Goal: Task Accomplishment & Management: Manage account settings

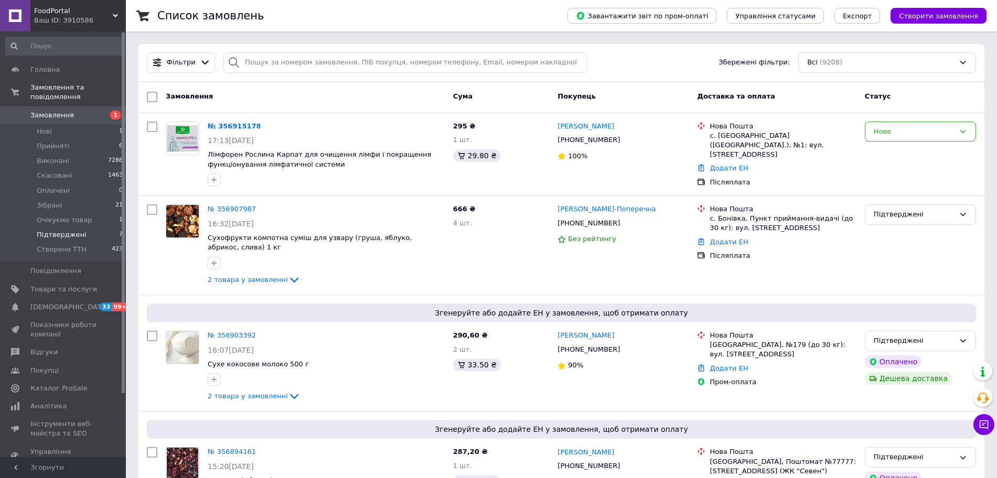
click at [78, 230] on span "Підтверджені" at bounding box center [62, 234] width 50 height 9
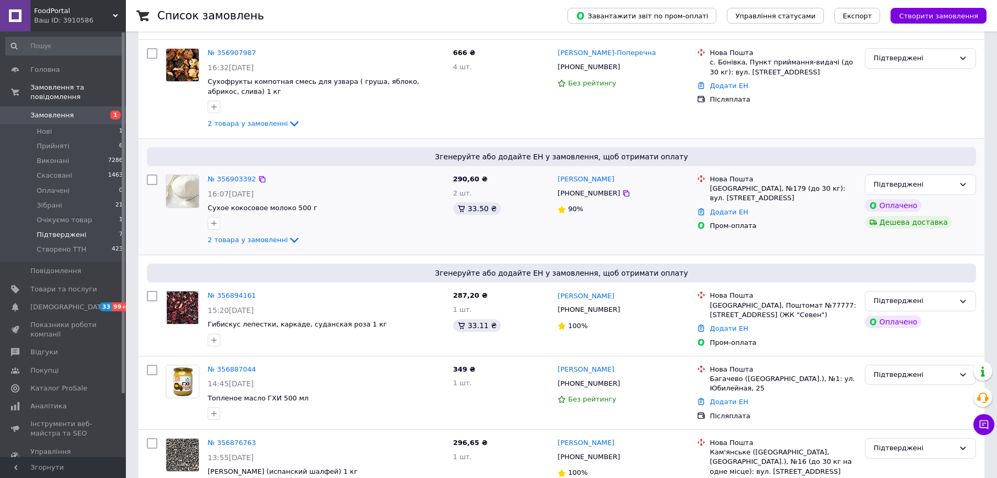
scroll to position [20, 0]
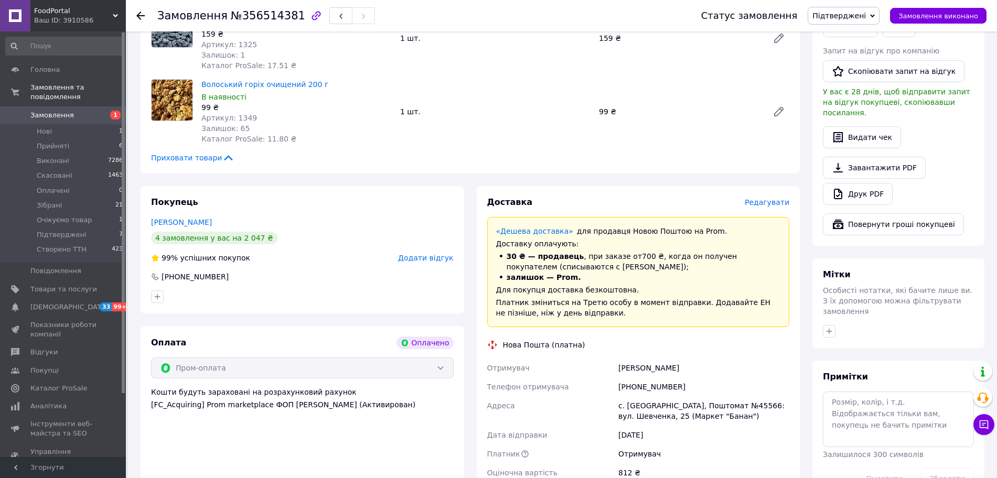
scroll to position [590, 0]
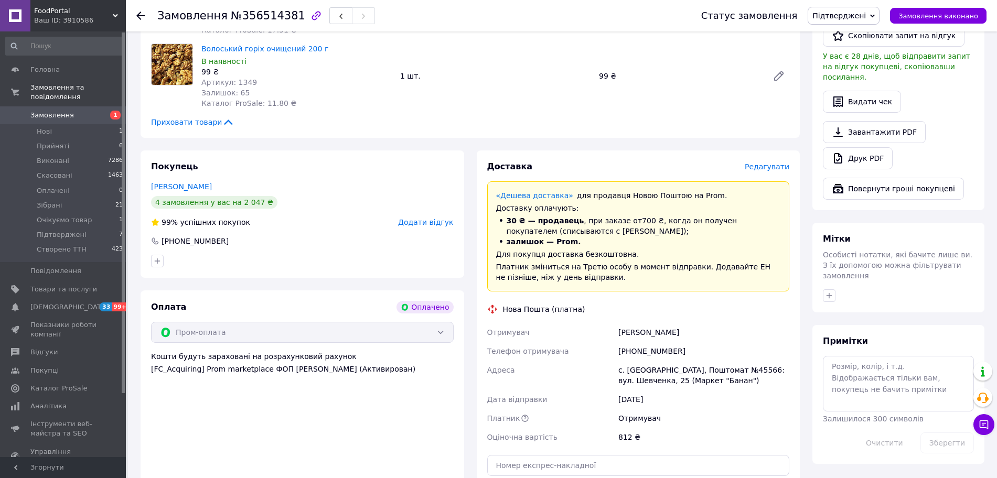
click at [656, 342] on div "+380936472839" at bounding box center [703, 351] width 175 height 19
copy div "380936472839"
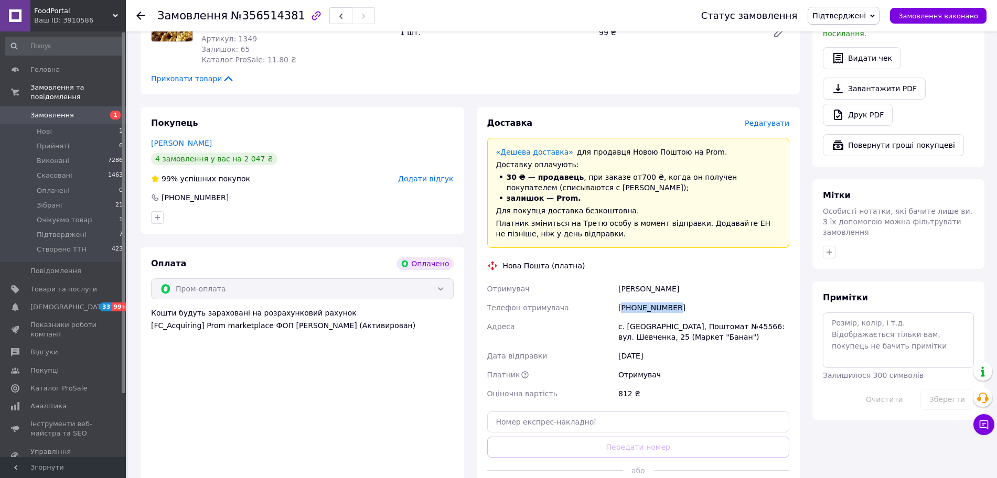
scroll to position [656, 0]
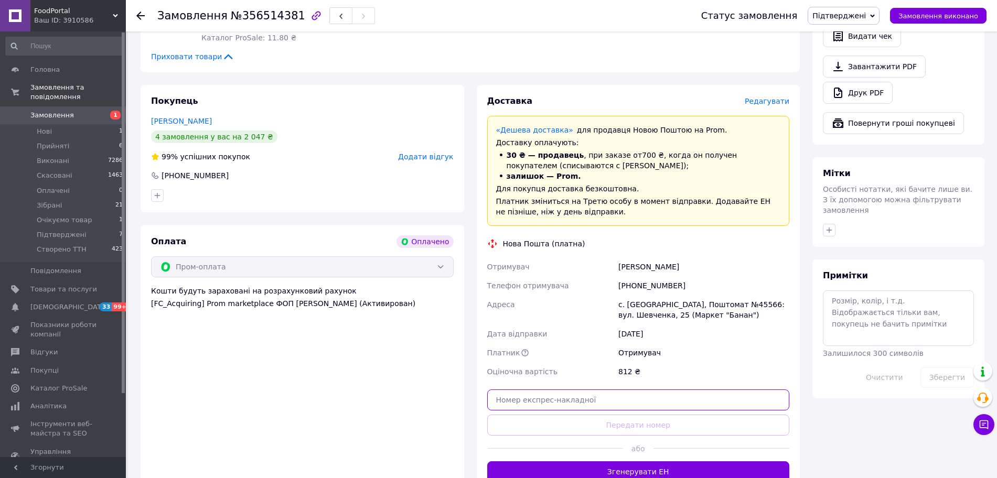
click at [587, 390] on input "text" at bounding box center [638, 400] width 303 height 21
paste input "20451225317615"
type input "20451225317615"
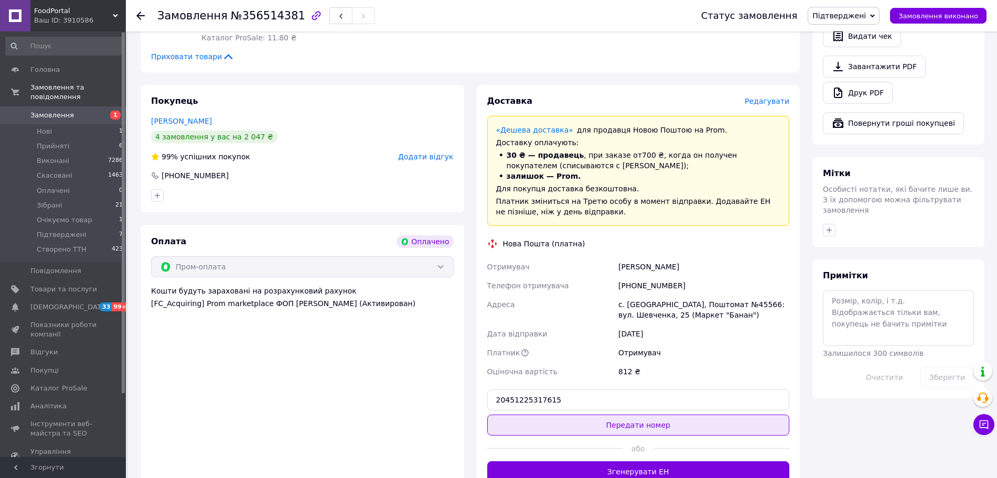
click at [595, 415] on button "Передати номер" at bounding box center [638, 425] width 303 height 21
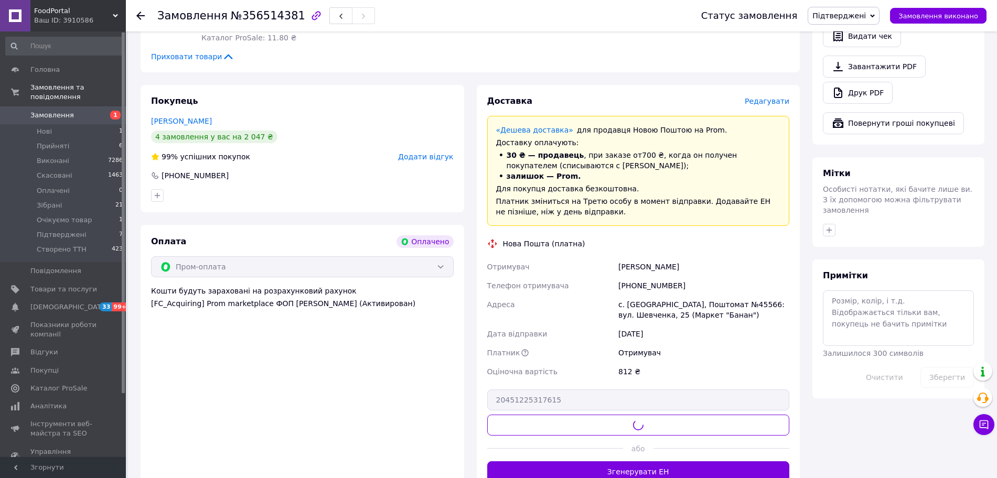
click at [862, 14] on span "Підтверджені" at bounding box center [840, 16] width 54 height 8
click at [858, 126] on li "Створено ТТН" at bounding box center [843, 131] width 71 height 16
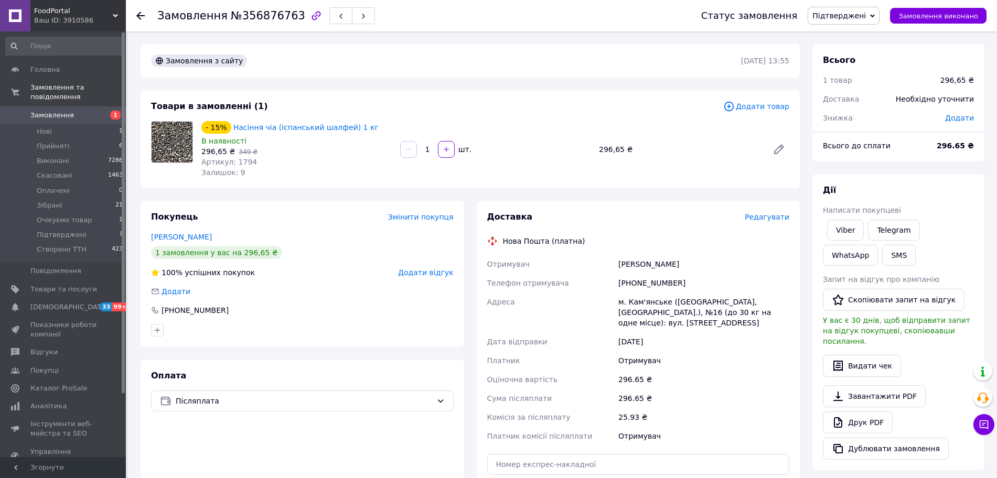
click at [664, 281] on div "[PHONE_NUMBER]" at bounding box center [703, 283] width 175 height 19
copy div "380678815419"
click at [632, 303] on div "м. Кам'янське ([GEOGRAPHIC_DATA], [GEOGRAPHIC_DATA].), №16 (до 30 кг на одне мі…" at bounding box center [703, 313] width 175 height 40
click at [632, 303] on div "м. Кам'янське (Дніпропетровська обл., Кам'янський р-н.), №16 (до 30 кг на одне …" at bounding box center [703, 313] width 175 height 40
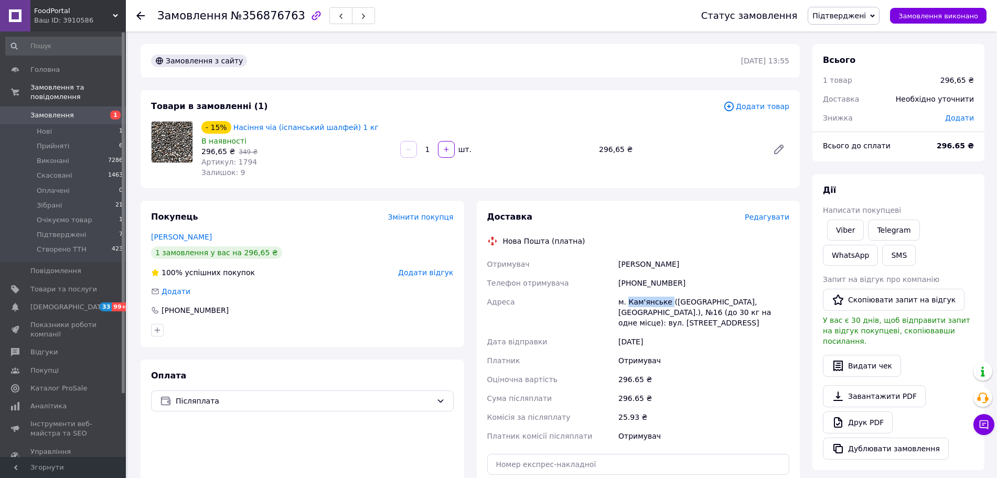
copy div "Кам'янське"
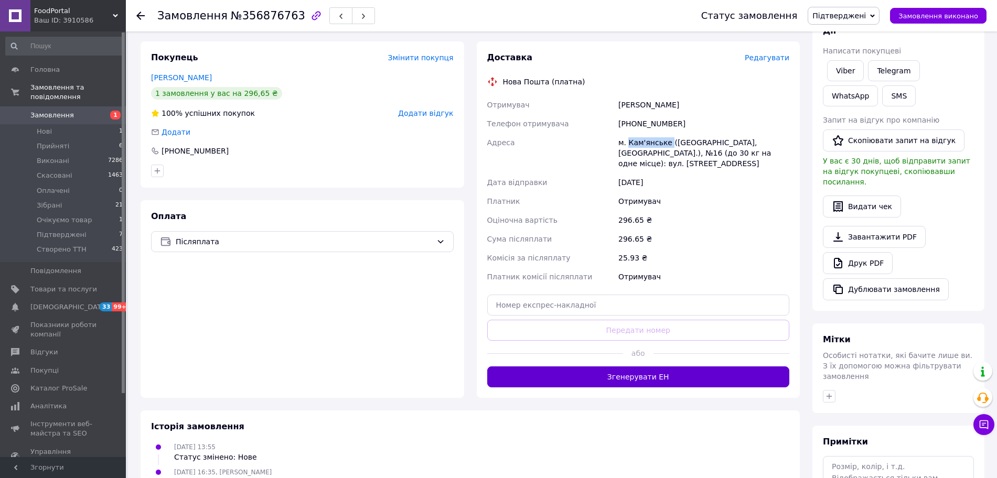
scroll to position [197, 0]
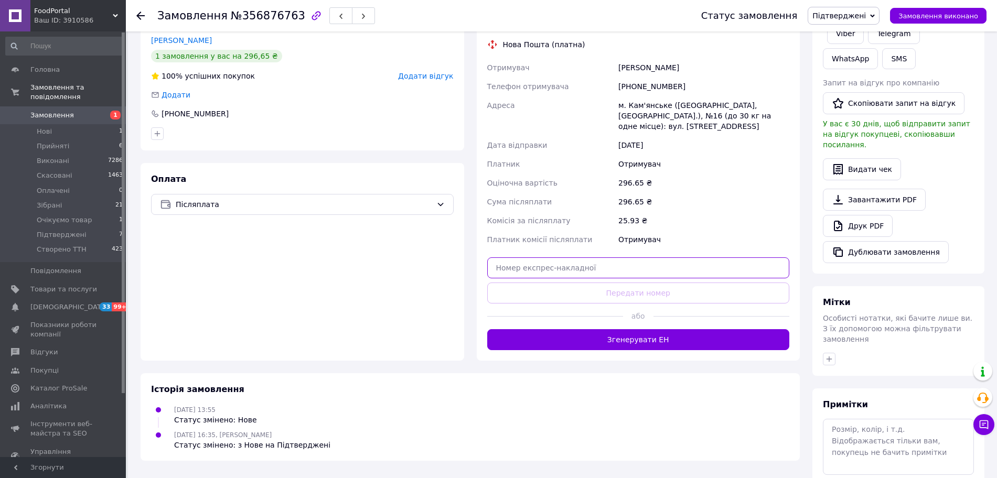
click at [652, 277] on input "text" at bounding box center [638, 268] width 303 height 21
paste input "20451225321647"
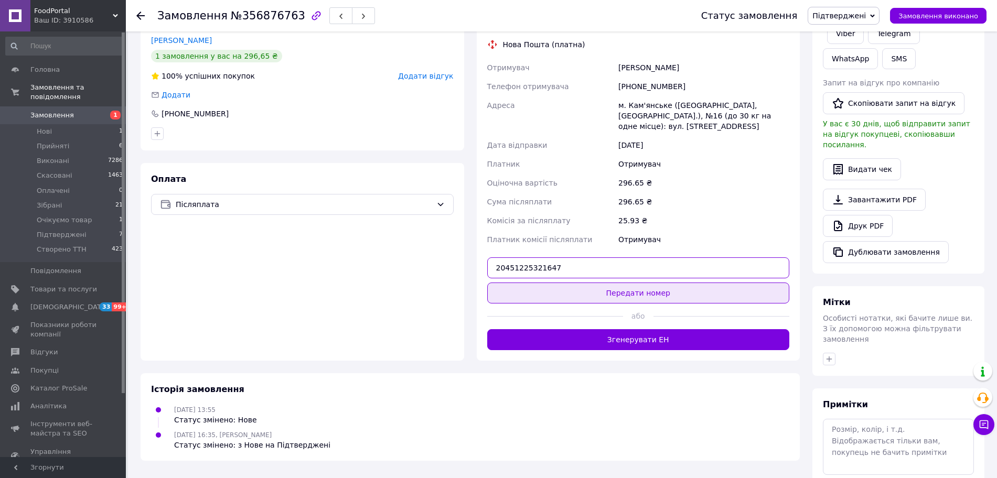
type input "20451225321647"
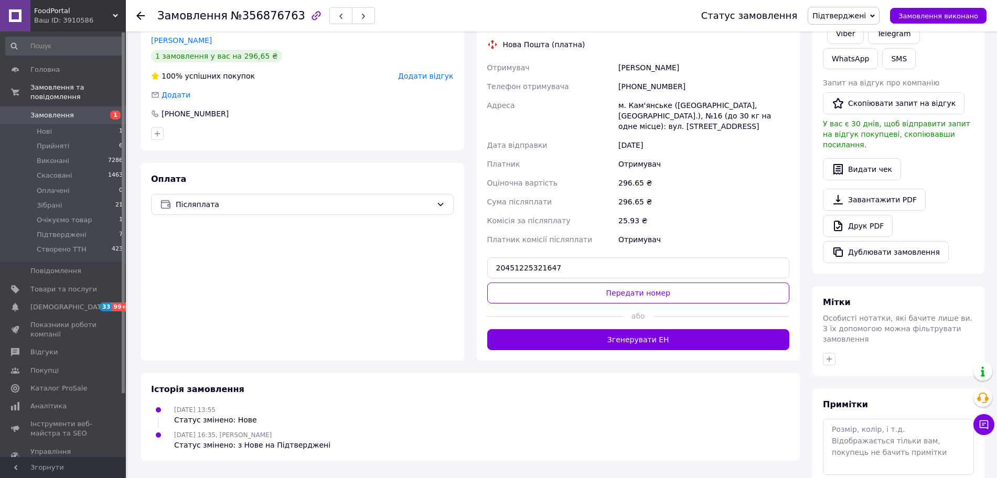
click at [645, 287] on button "Передати номер" at bounding box center [638, 293] width 303 height 21
click at [862, 23] on span "Підтверджені" at bounding box center [844, 16] width 72 height 18
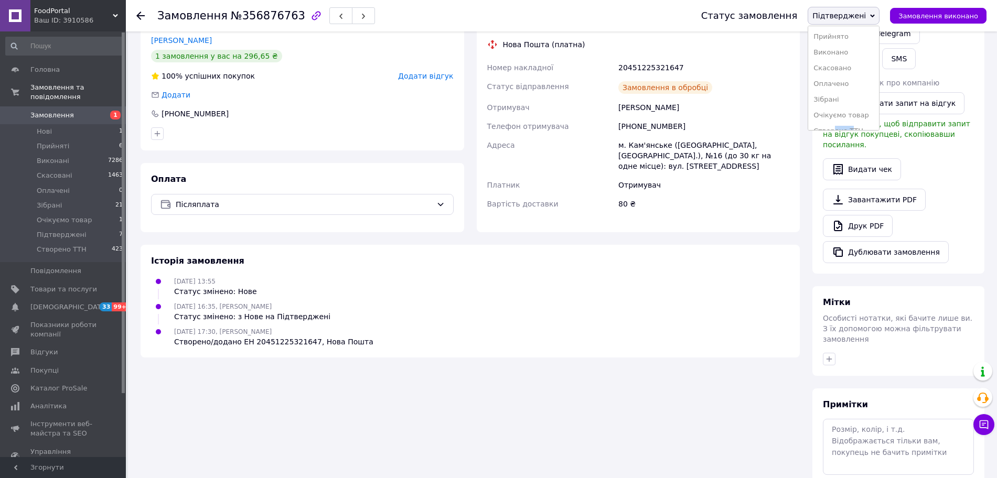
scroll to position [12, 0]
click at [849, 127] on ul "Прийнято Виконано Скасовано Оплачено Зібрані Очікуємо товар Створено ТТН" at bounding box center [844, 78] width 72 height 105
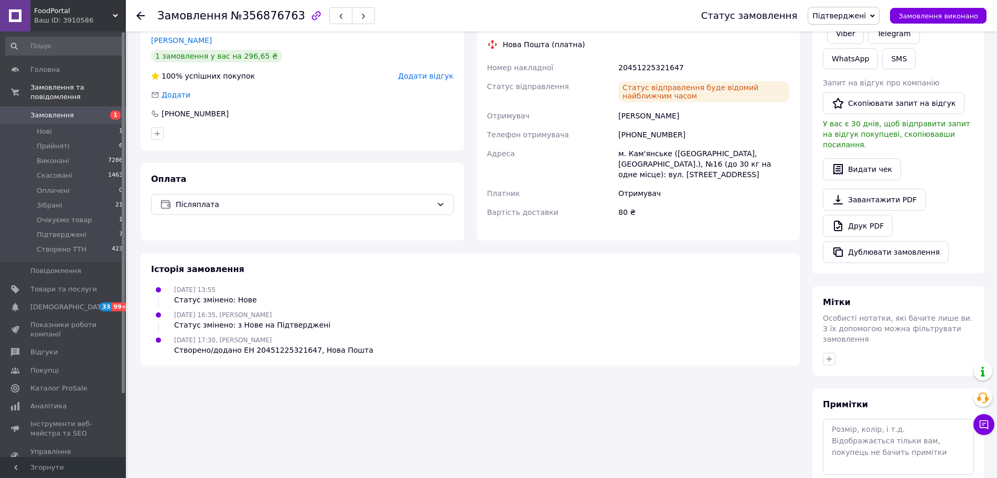
click at [866, 15] on span "Підтверджені" at bounding box center [840, 16] width 54 height 8
click at [864, 120] on li "Створено ТТН" at bounding box center [843, 120] width 71 height 16
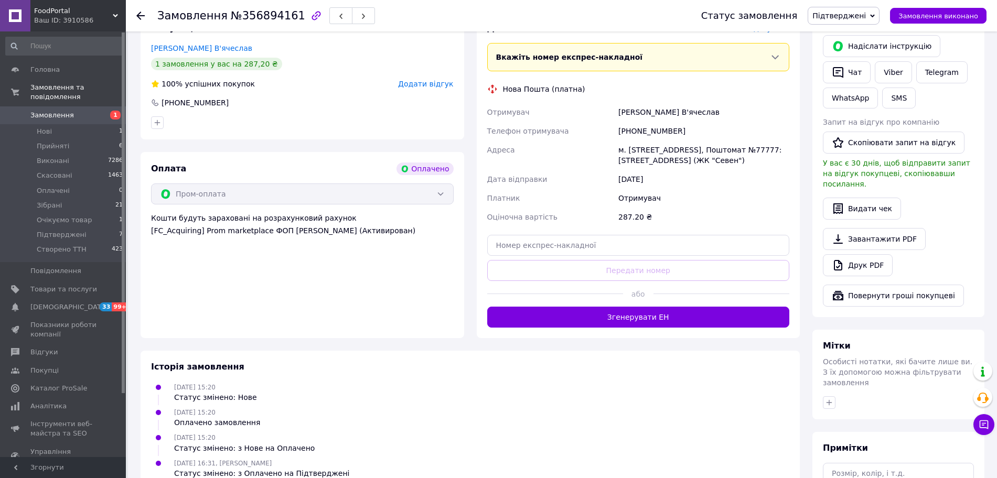
scroll to position [525, 0]
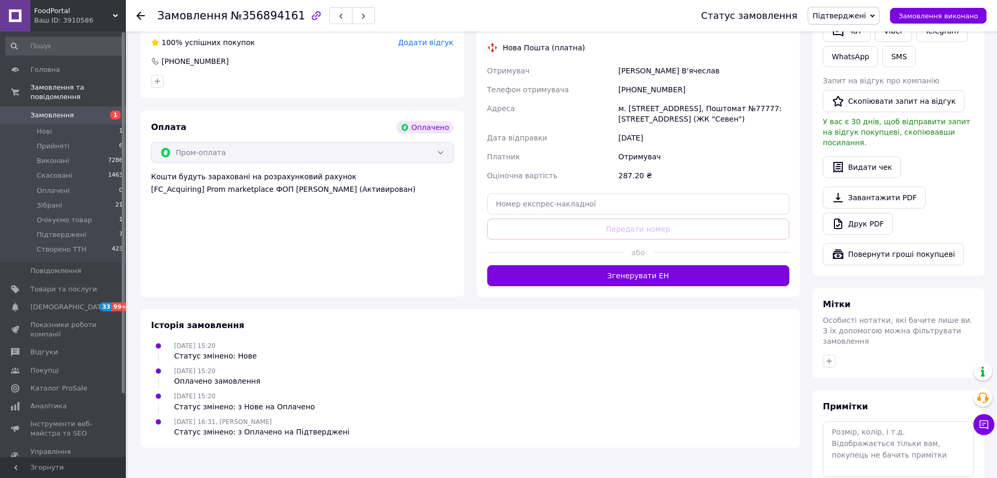
click at [644, 80] on div "[PHONE_NUMBER]" at bounding box center [703, 89] width 175 height 19
copy div "380679529191"
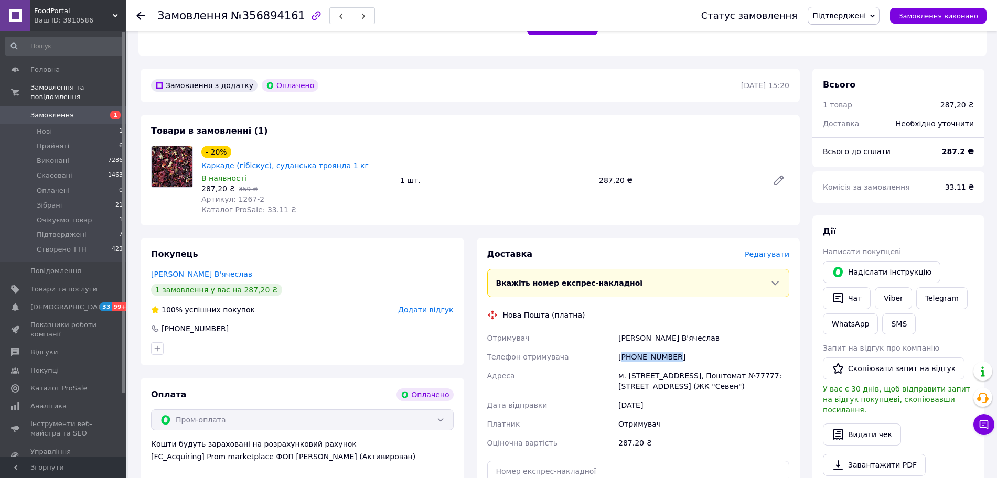
scroll to position [459, 0]
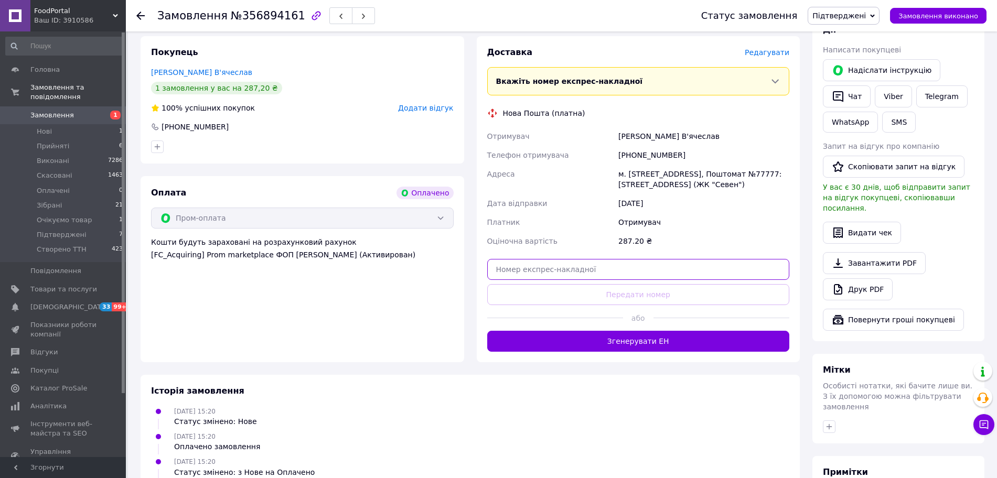
click at [594, 259] on input "text" at bounding box center [638, 269] width 303 height 21
paste input "20451225322932"
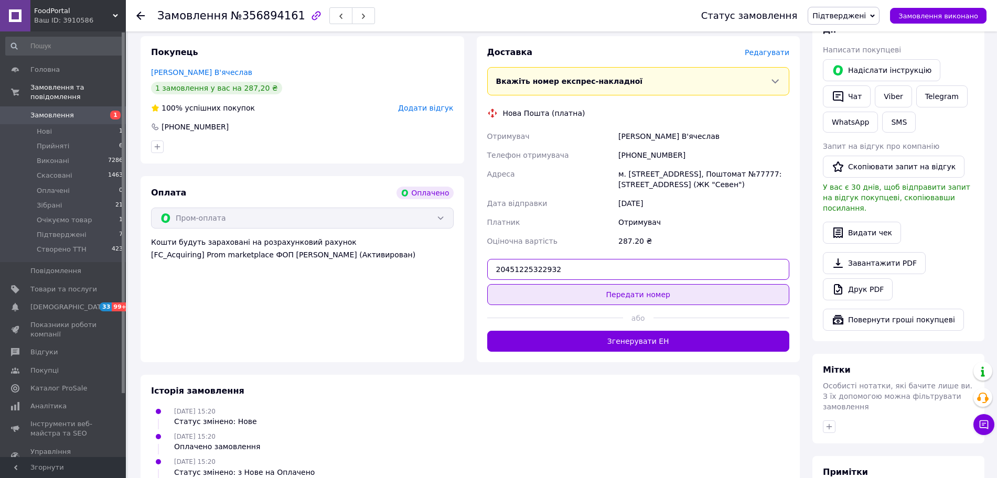
type input "20451225322932"
click at [599, 284] on button "Передати номер" at bounding box center [638, 294] width 303 height 21
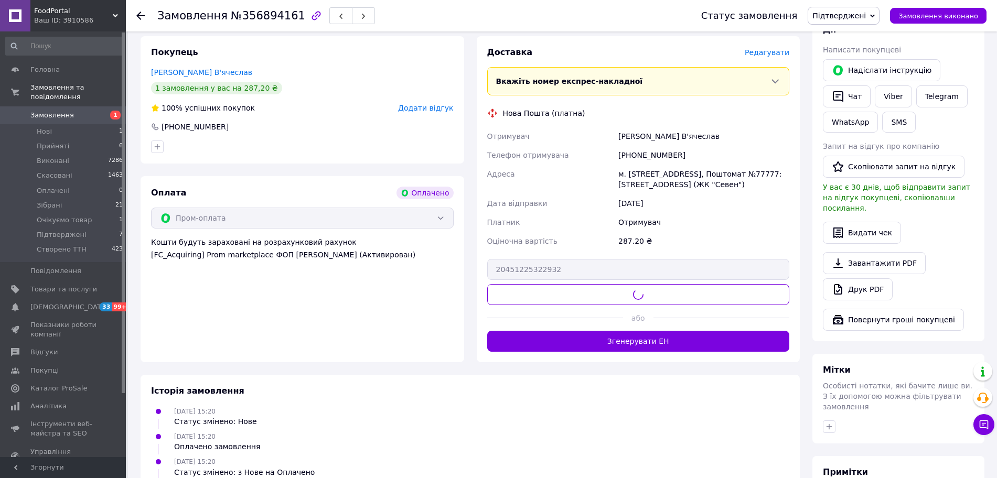
click at [880, 22] on span "Підтверджені" at bounding box center [844, 16] width 72 height 18
click at [876, 125] on li "Створено ТТН" at bounding box center [843, 131] width 71 height 16
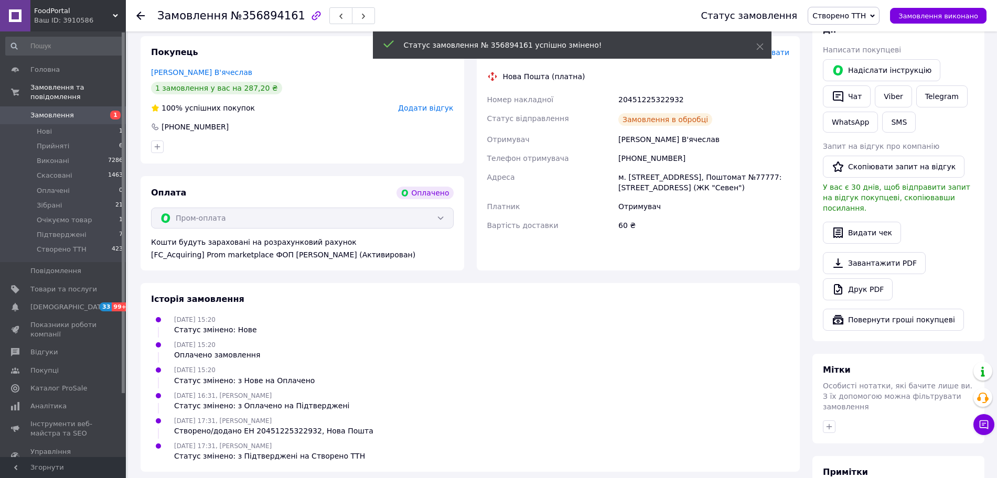
click at [78, 230] on span "Підтверджені" at bounding box center [62, 234] width 50 height 9
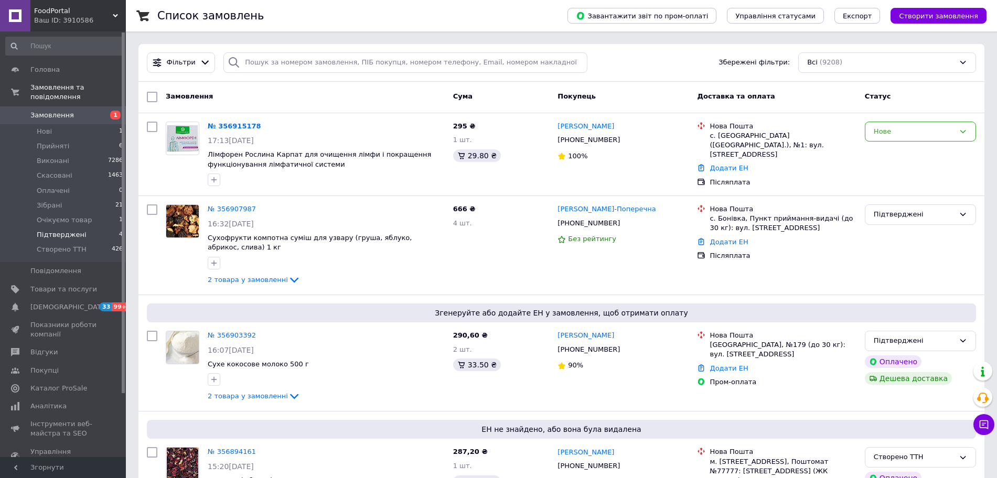
click at [108, 228] on li "Підтверджені 4" at bounding box center [64, 235] width 129 height 15
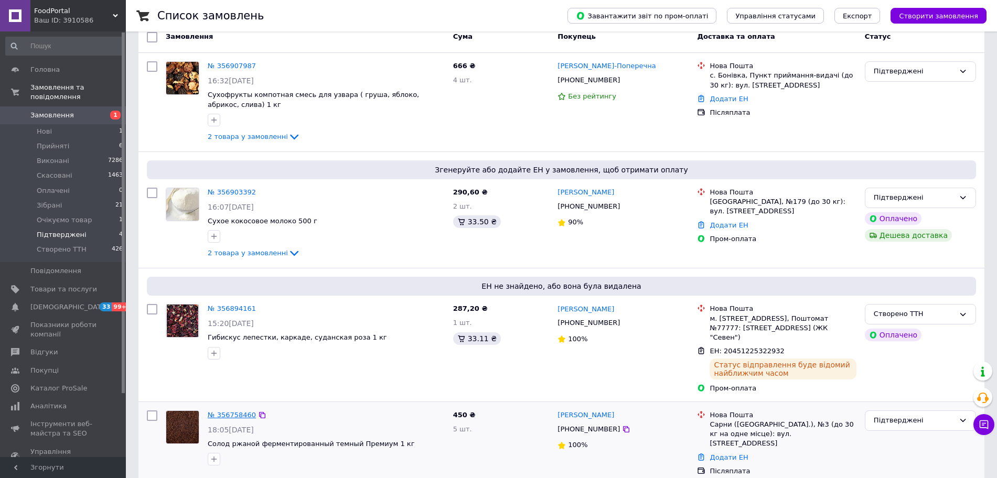
click at [217, 411] on link "№ 356758460" at bounding box center [232, 415] width 48 height 8
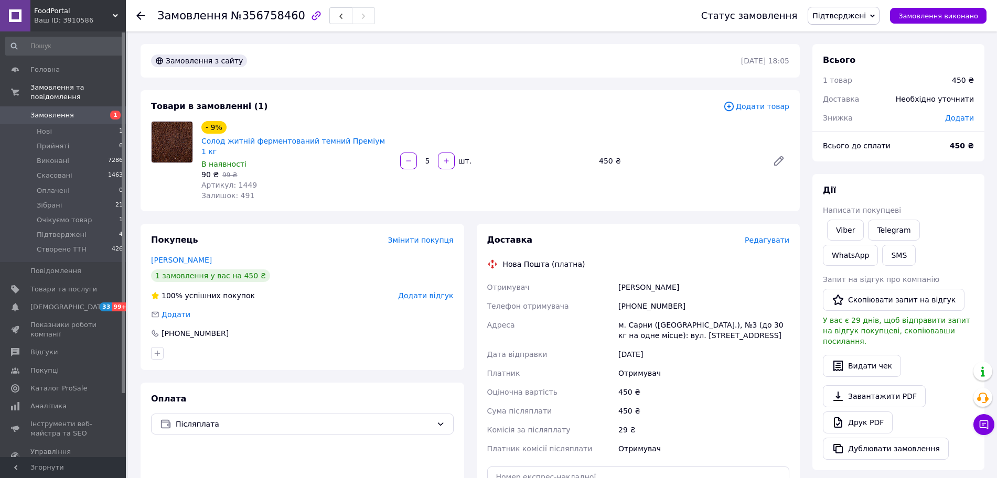
click at [637, 297] on div "[PHONE_NUMBER]" at bounding box center [703, 306] width 175 height 19
copy div "380968032096"
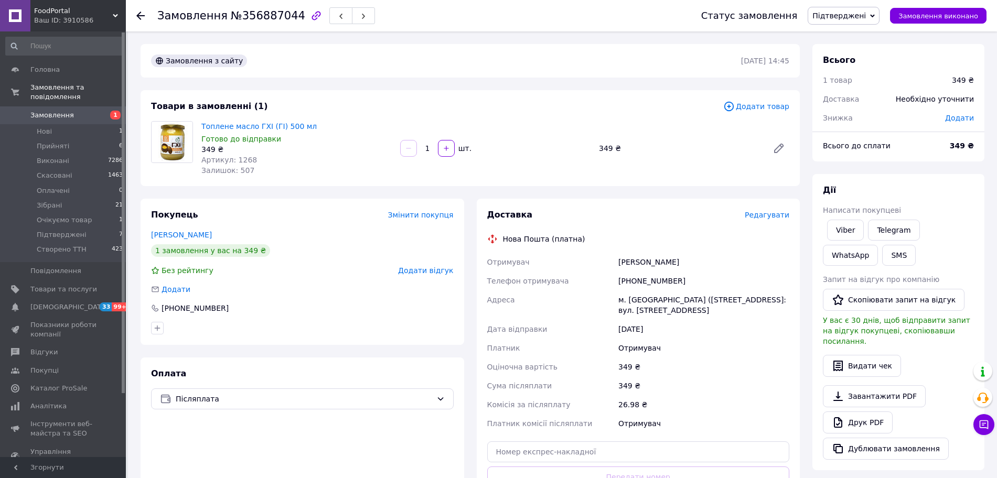
click at [645, 282] on div "[PHONE_NUMBER]" at bounding box center [703, 281] width 175 height 19
copy div "380931800534"
click at [645, 282] on div "[PHONE_NUMBER]" at bounding box center [703, 281] width 175 height 19
click at [523, 446] on input "text" at bounding box center [638, 452] width 303 height 21
paste input "20451225322360"
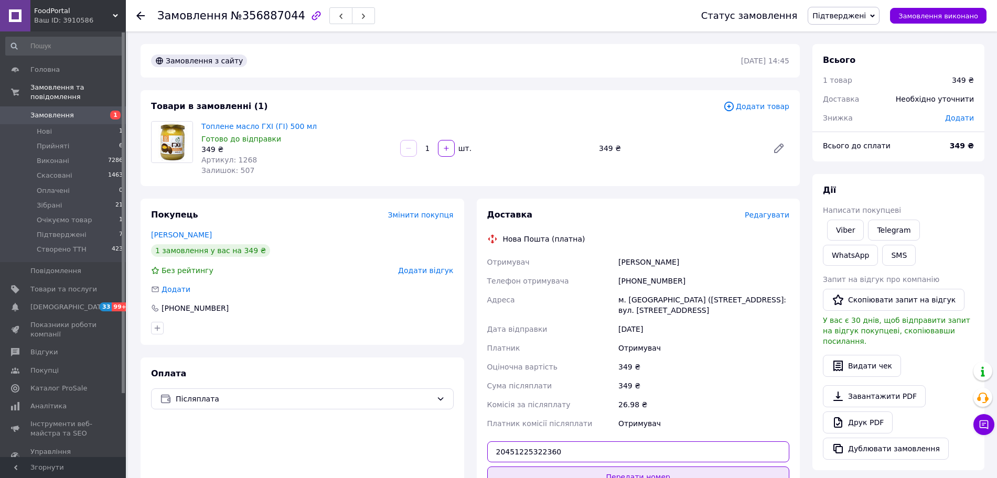
type input "20451225322360"
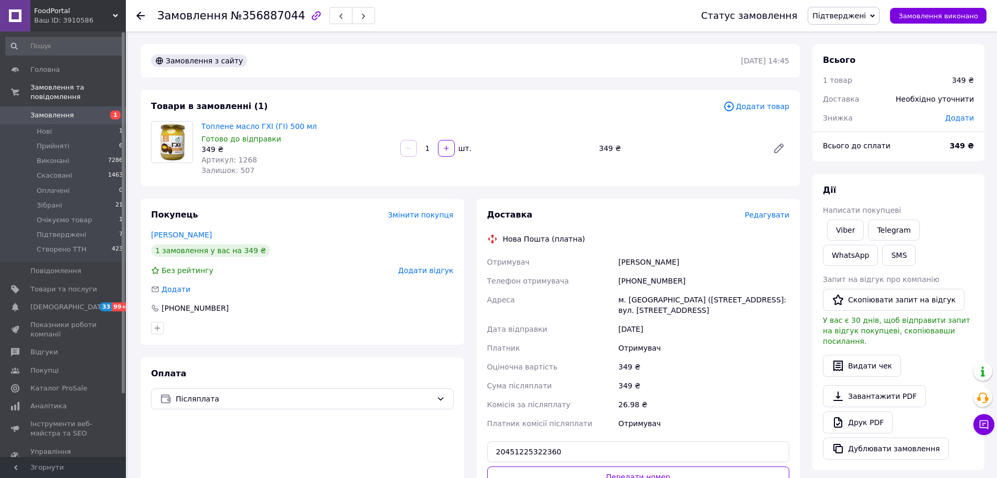
drag, startPoint x: 516, startPoint y: 473, endPoint x: 518, endPoint y: 467, distance: 6.1
click at [516, 473] on button "Передати номер" at bounding box center [638, 477] width 303 height 21
click at [847, 18] on span "Підтверджені" at bounding box center [840, 16] width 54 height 8
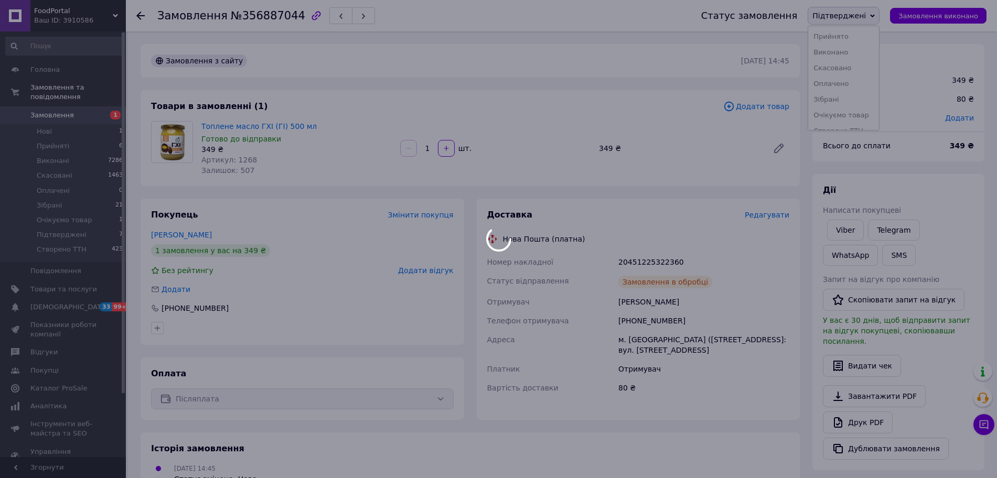
click at [854, 130] on body "FoodPortal Ваш ID: 3910586 Сайт FoodPortal Кабінет покупця Перевірити стан сист…" at bounding box center [498, 368] width 997 height 737
click at [857, 127] on div at bounding box center [498, 239] width 997 height 478
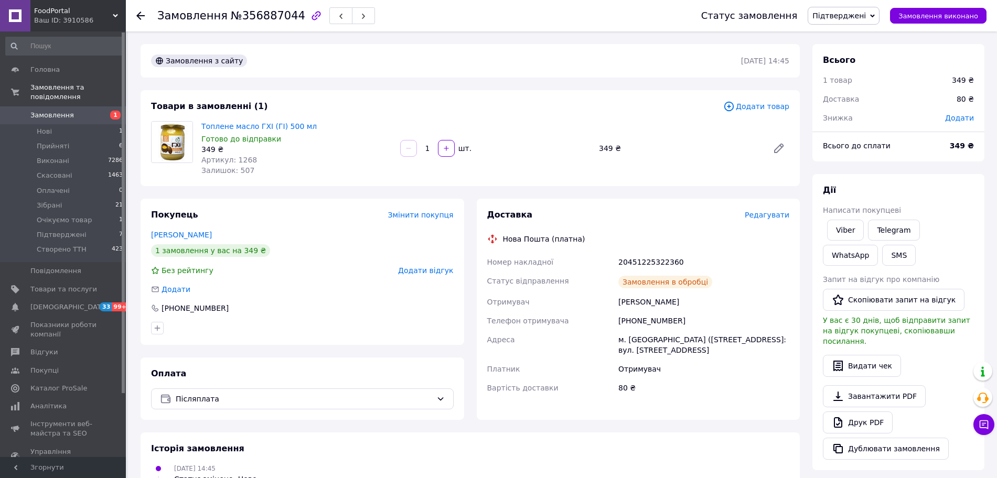
click at [872, 22] on span "Підтверджені" at bounding box center [844, 16] width 72 height 18
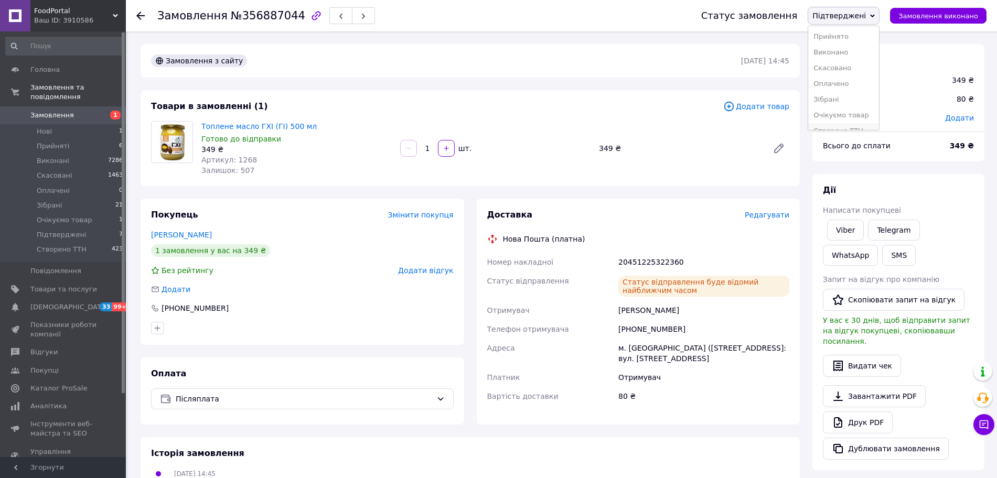
click at [859, 127] on li "Створено ТТН" at bounding box center [843, 131] width 71 height 16
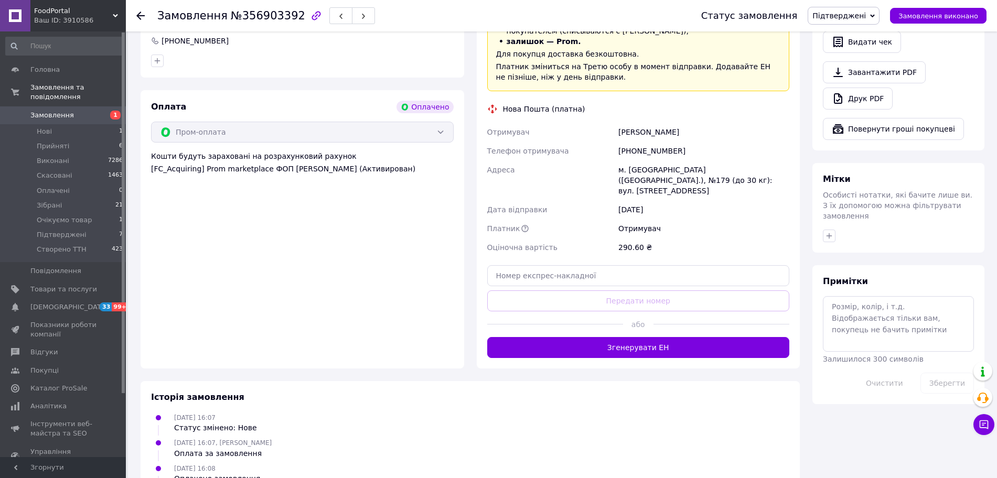
scroll to position [656, 0]
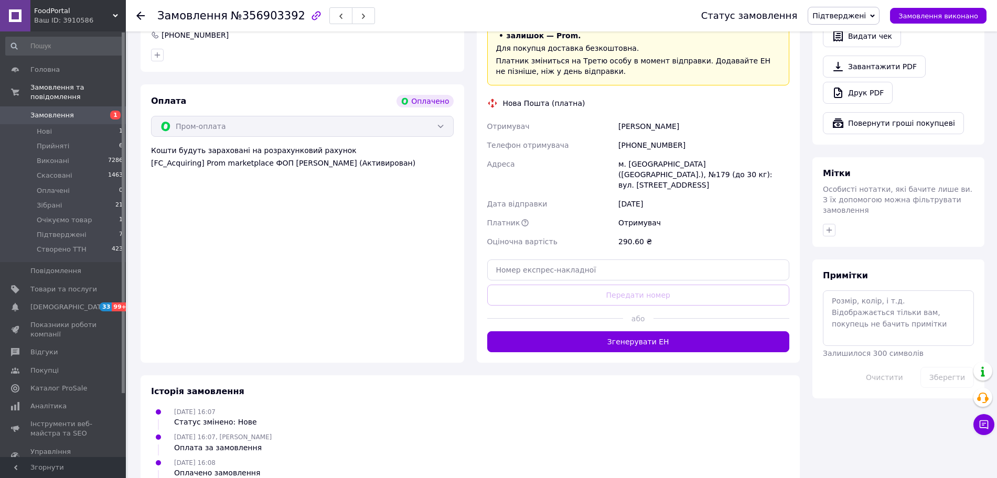
click at [656, 136] on div "[PHONE_NUMBER]" at bounding box center [703, 145] width 175 height 19
copy div "380638220006"
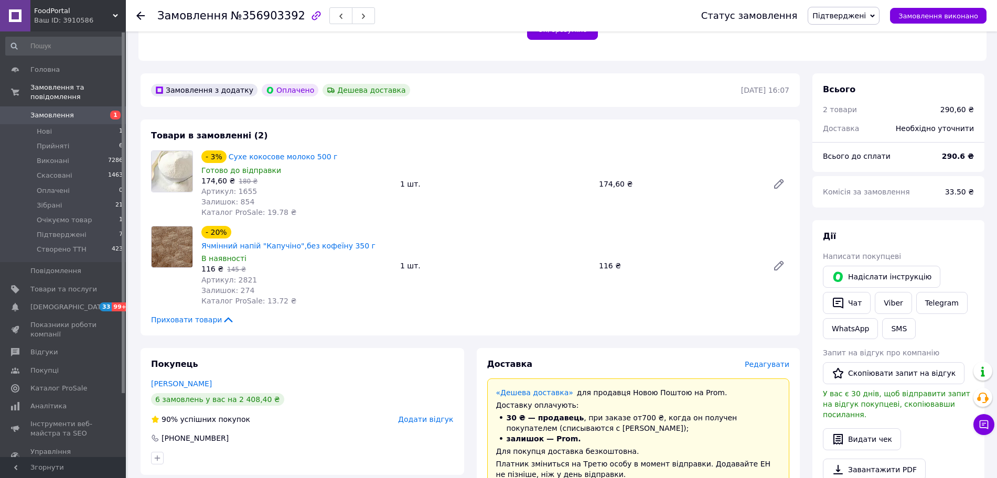
scroll to position [459, 0]
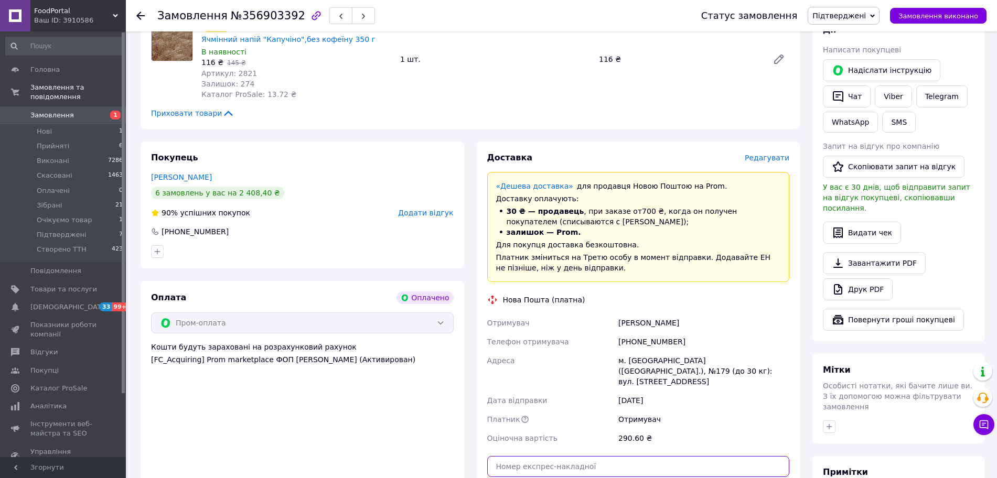
click at [587, 456] on input "text" at bounding box center [638, 466] width 303 height 21
paste input "20451225324091"
type input "20451225324091"
drag, startPoint x: 597, startPoint y: 460, endPoint x: 843, endPoint y: 105, distance: 432.1
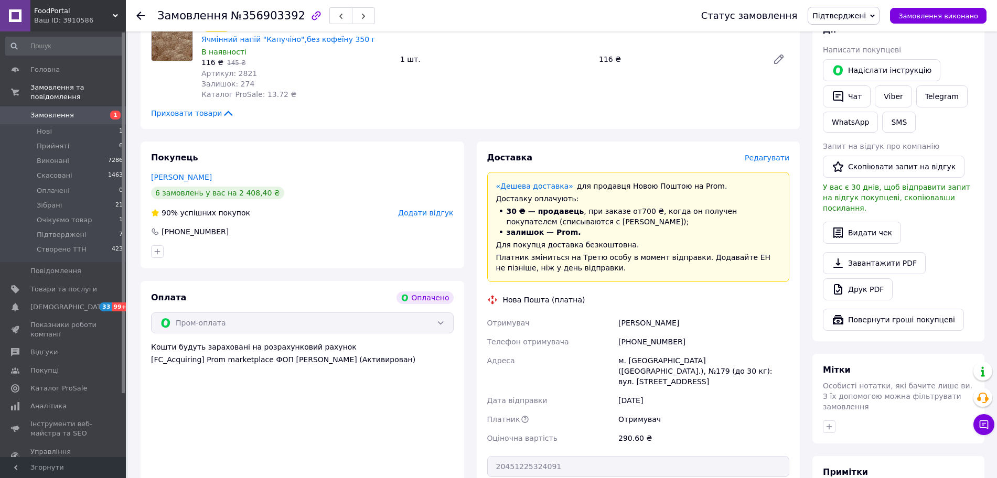
click at [850, 22] on span "Підтверджені" at bounding box center [844, 16] width 72 height 18
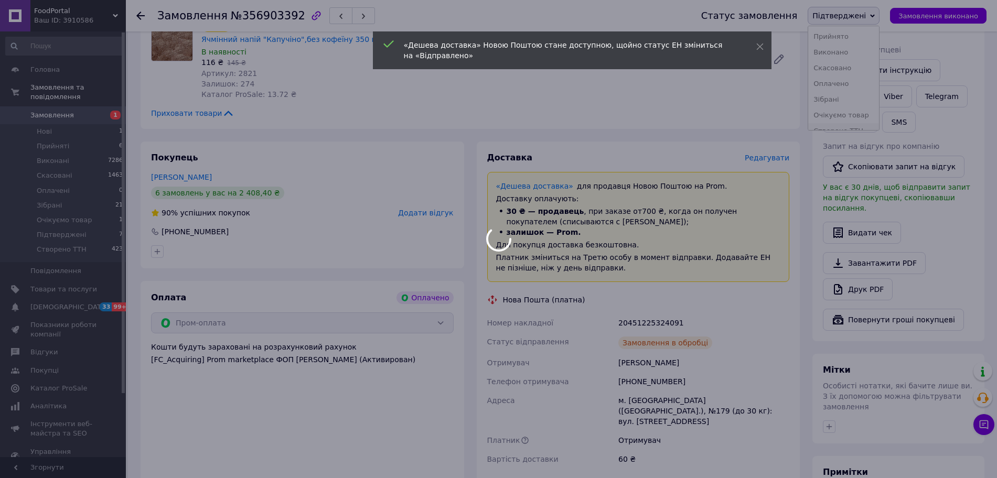
click at [850, 129] on body "FoodPortal Ваш ID: 3910586 Сайт FoodPortal Кабінет покупця Перевірити стан сист…" at bounding box center [498, 109] width 997 height 1136
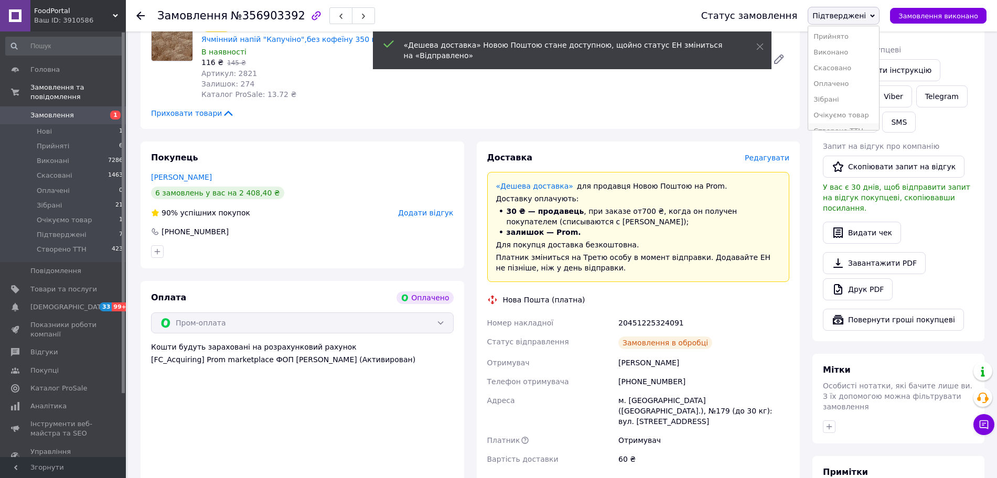
click at [864, 126] on li "Створено ТТН" at bounding box center [843, 131] width 71 height 16
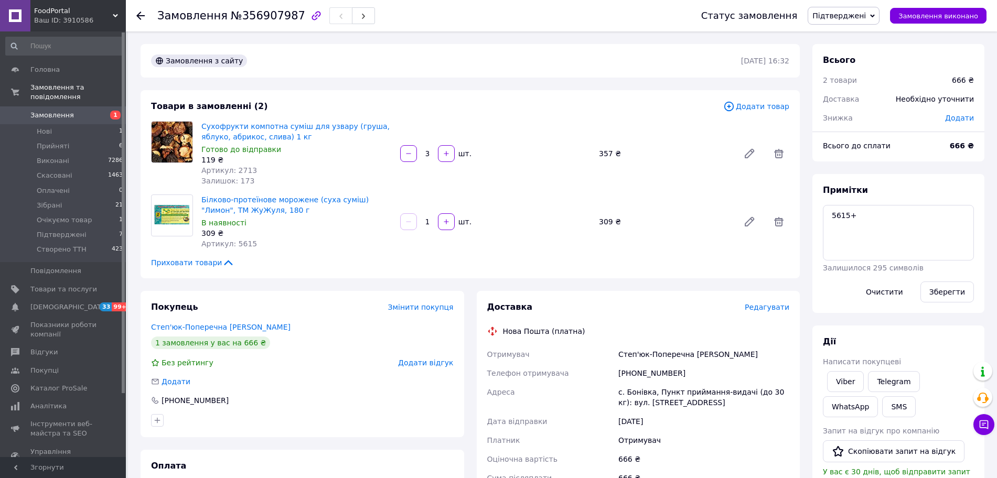
click at [663, 370] on div "[PHONE_NUMBER]" at bounding box center [703, 373] width 175 height 19
copy div "380677204475"
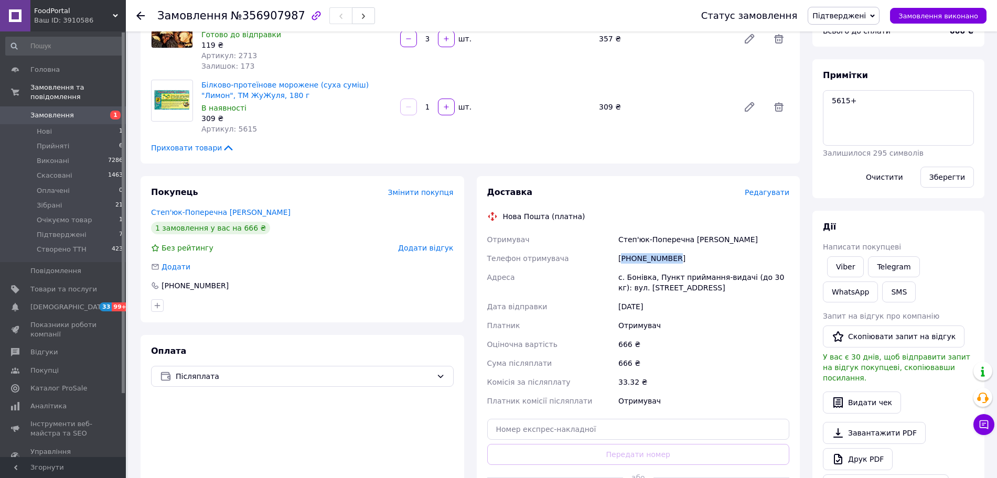
scroll to position [131, 0]
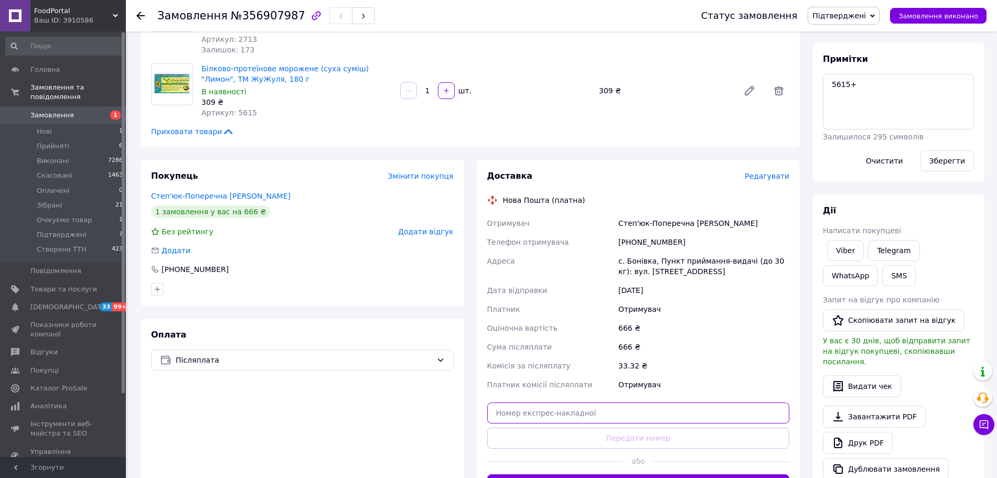
click at [616, 411] on input "text" at bounding box center [638, 413] width 303 height 21
paste input "20451225325567"
type input "20451225325567"
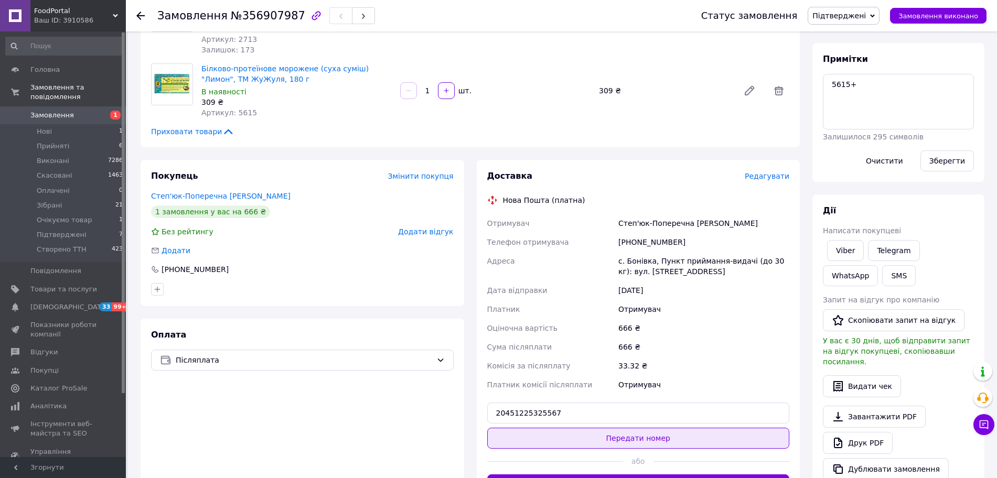
click at [627, 433] on button "Передати номер" at bounding box center [638, 438] width 303 height 21
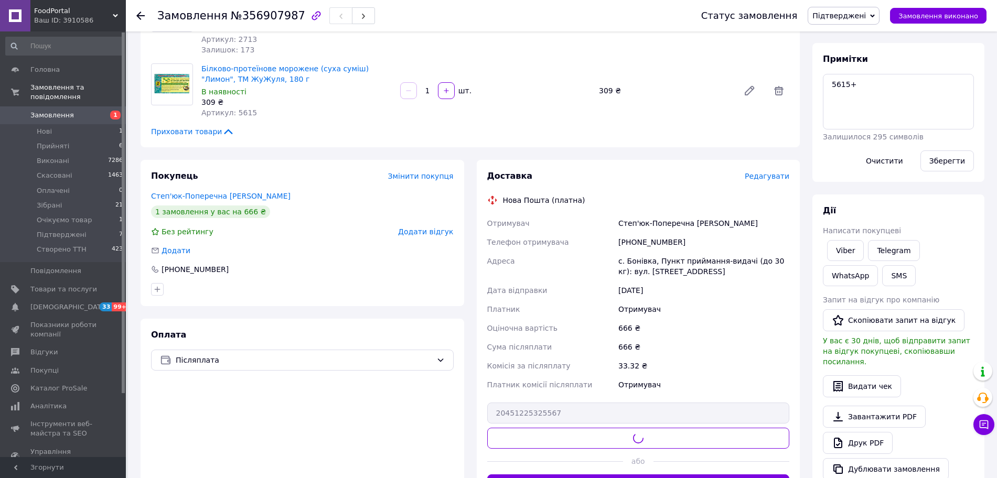
click at [866, 12] on span "Підтверджені" at bounding box center [840, 16] width 54 height 8
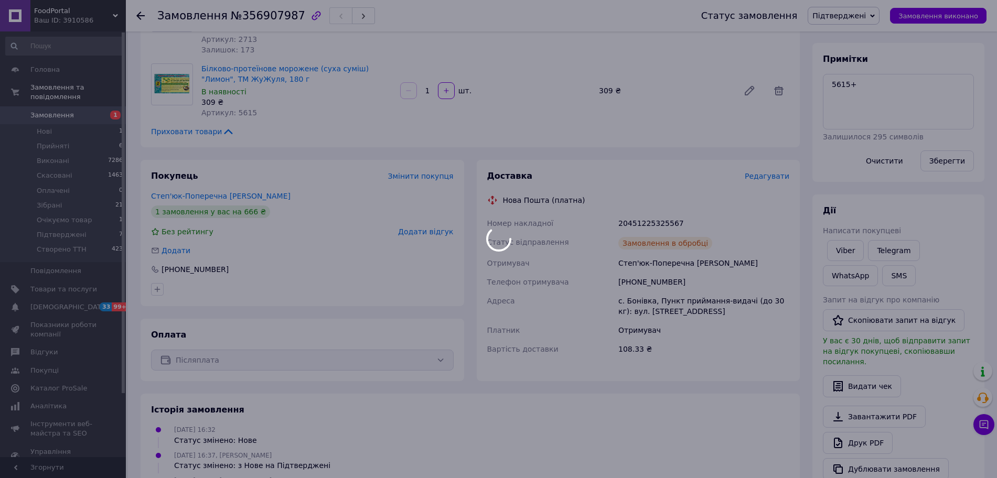
click at [850, 129] on div at bounding box center [498, 239] width 997 height 478
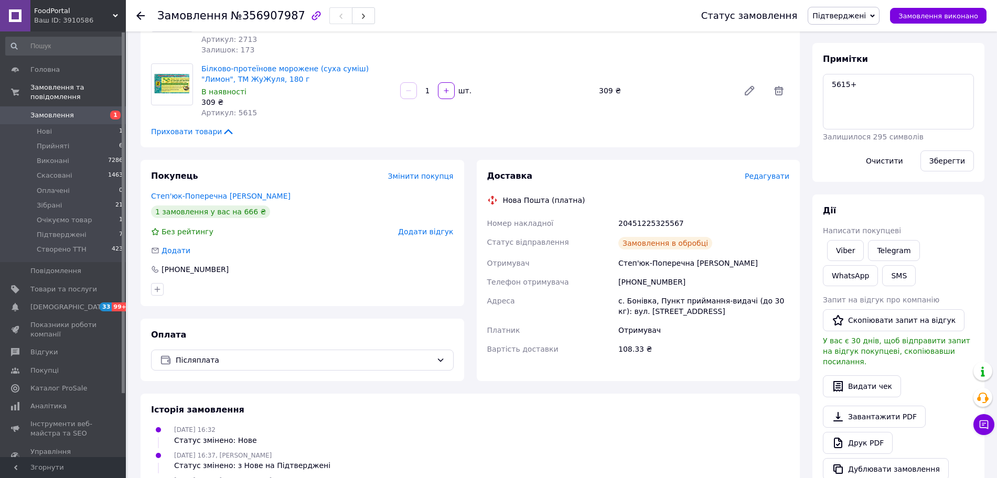
click at [864, 22] on span "Підтверджені" at bounding box center [844, 16] width 72 height 18
click at [869, 125] on li "Створено ТТН" at bounding box center [843, 131] width 71 height 16
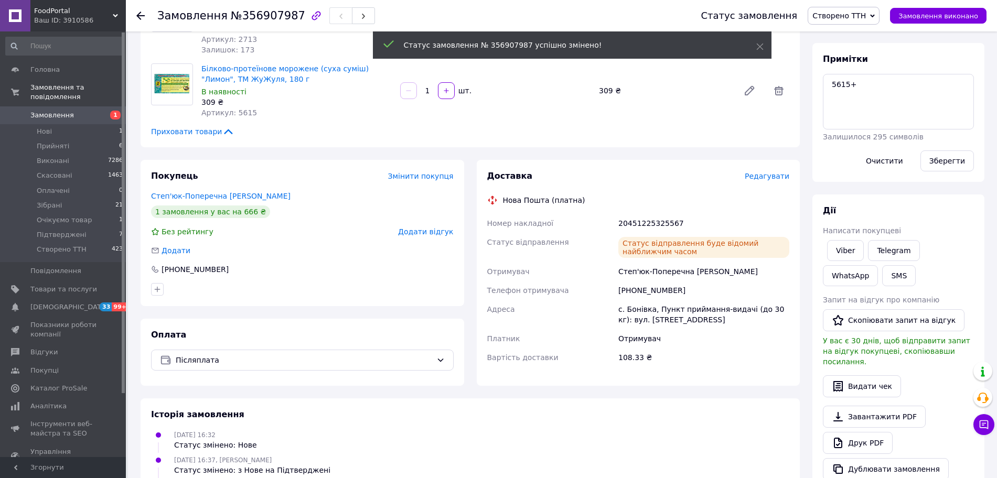
click at [52, 111] on span "Замовлення" at bounding box center [52, 115] width 44 height 9
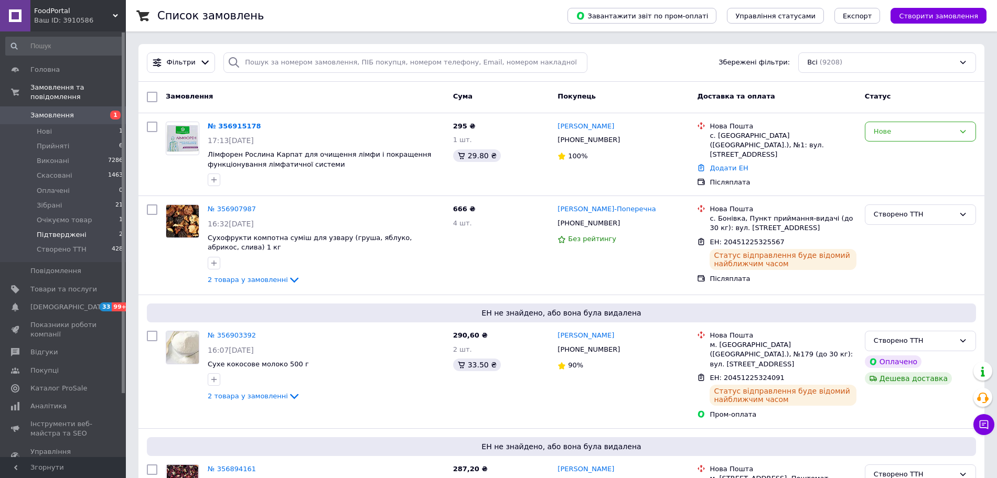
click at [102, 228] on li "Підтверджені 2" at bounding box center [64, 235] width 129 height 15
